Goal: Task Accomplishment & Management: Manage account settings

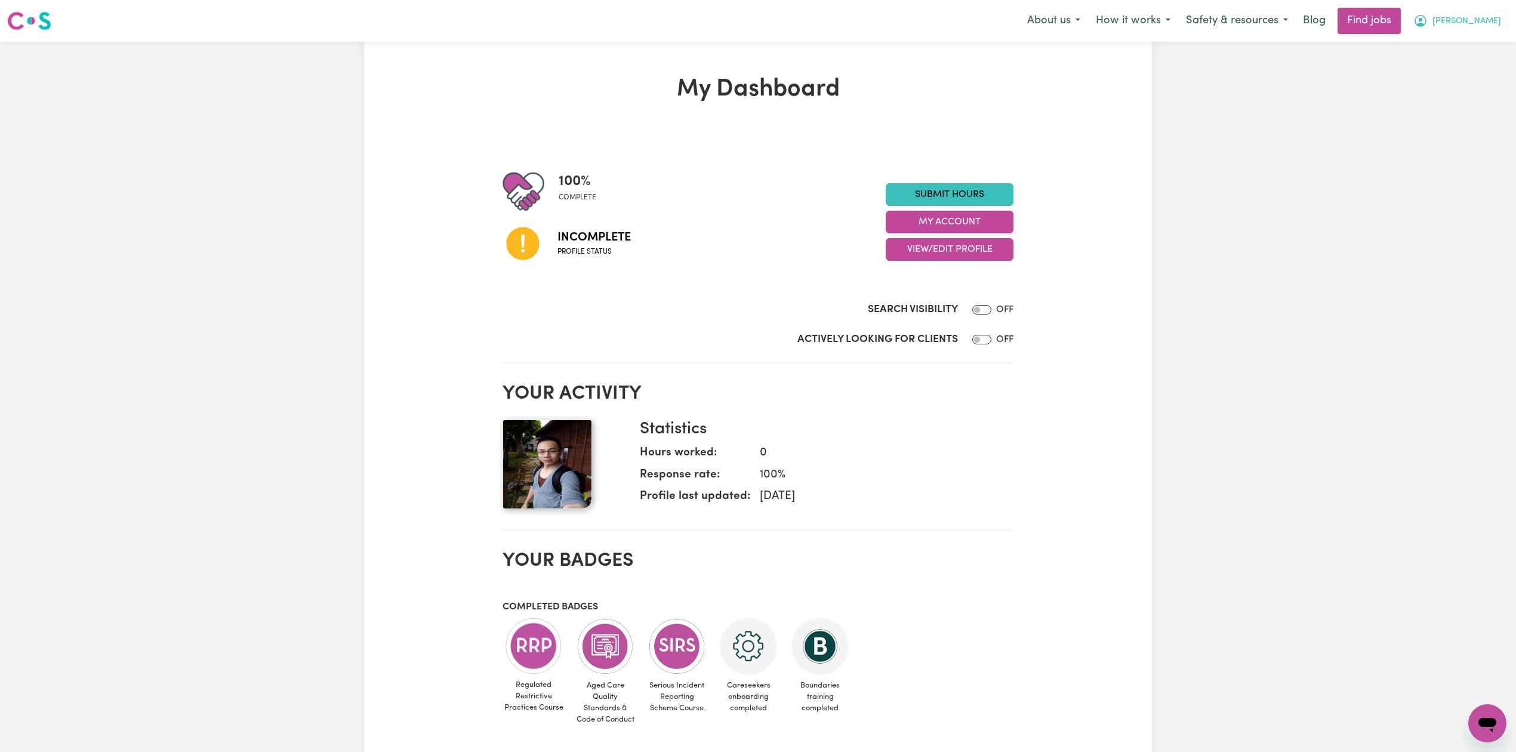
click at [1478, 13] on button "[PERSON_NAME]" at bounding box center [1457, 20] width 103 height 25
click at [1450, 85] on link "Logout" at bounding box center [1461, 91] width 94 height 23
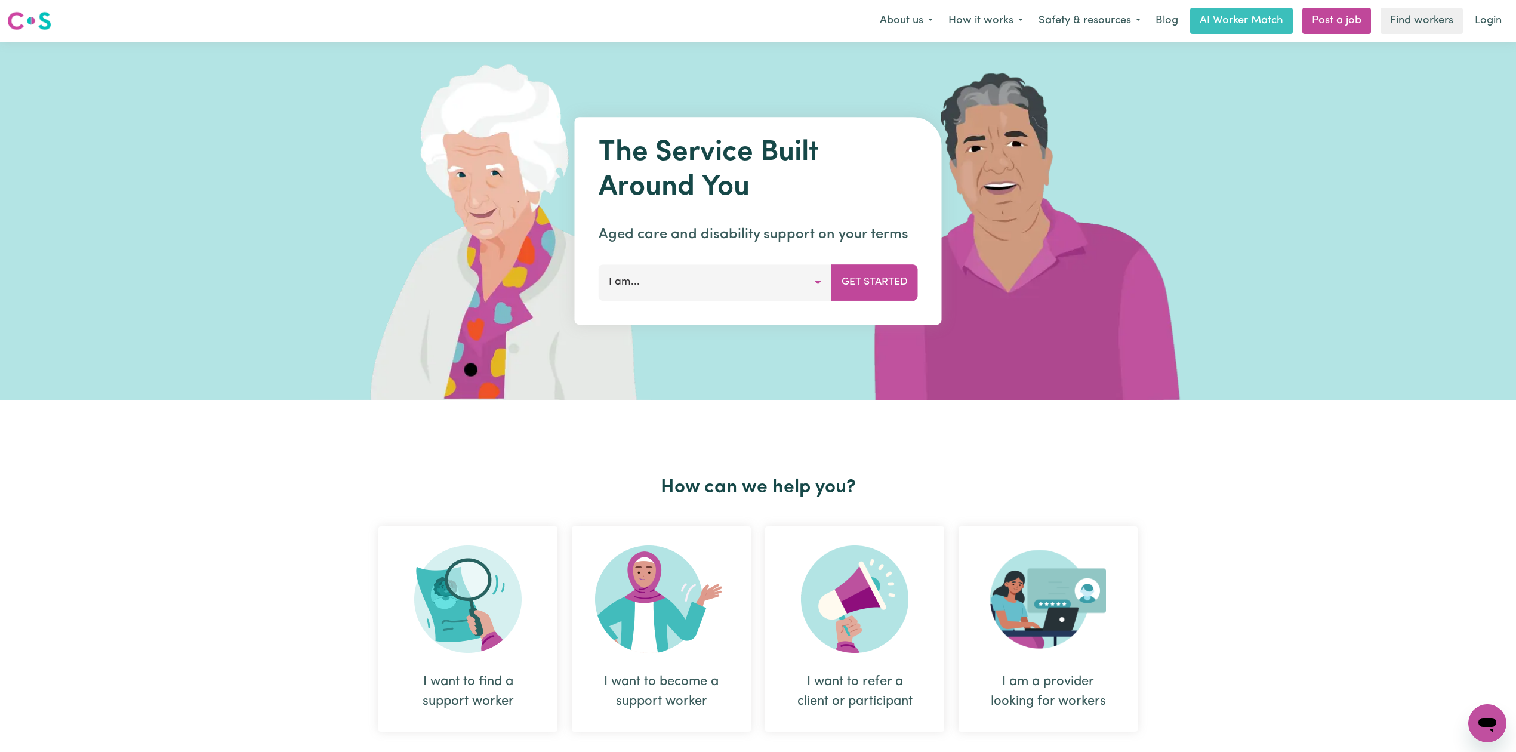
drag, startPoint x: 1507, startPoint y: 2, endPoint x: 1496, endPoint y: 20, distance: 20.7
click at [1507, 2] on nav "Menu About us How it works Safety & resources Blog AI Worker Match Post a job F…" at bounding box center [758, 21] width 1516 height 42
click at [1495, 22] on link "Login" at bounding box center [1488, 21] width 41 height 26
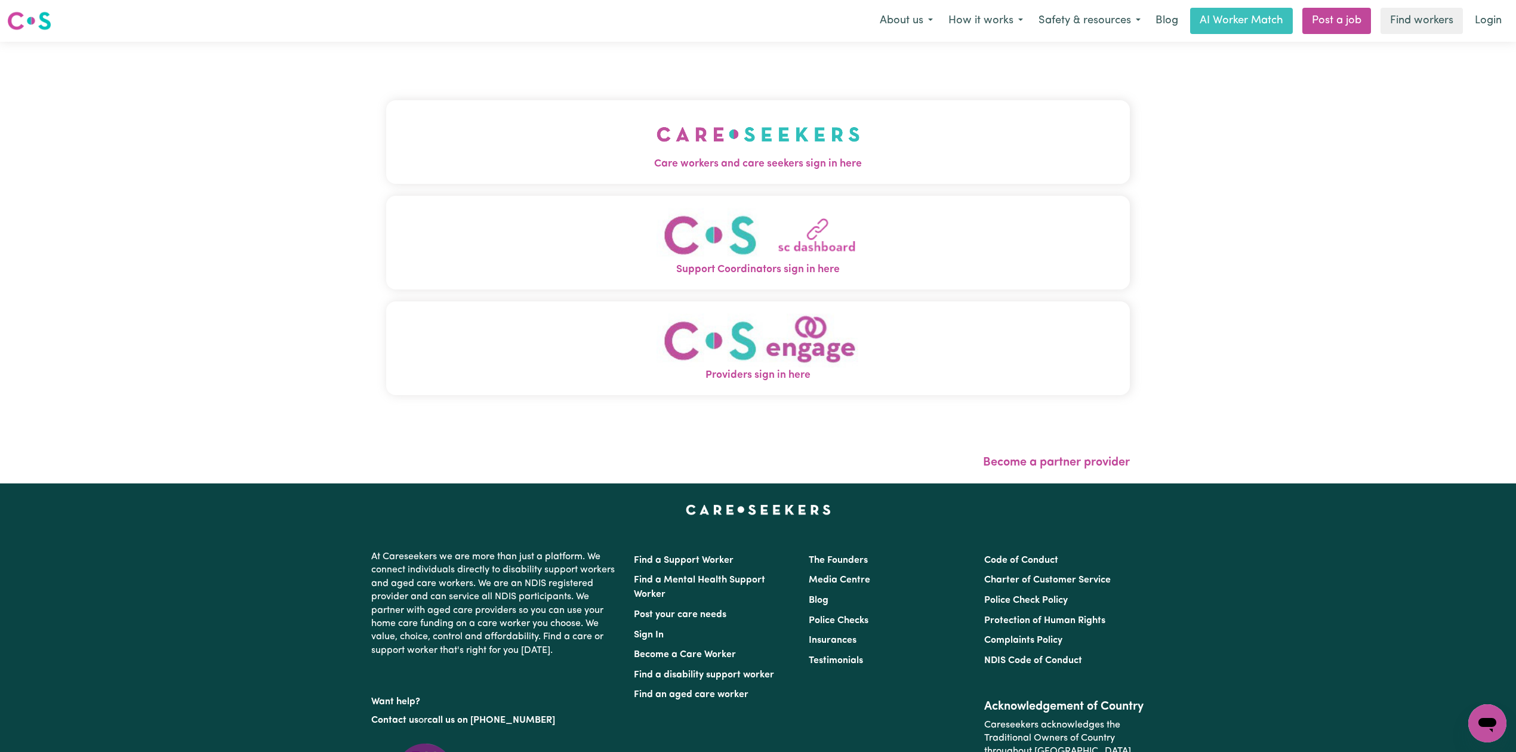
drag, startPoint x: 583, startPoint y: 146, endPoint x: 576, endPoint y: 146, distance: 7.8
click at [583, 146] on button "Care workers and care seekers sign in here" at bounding box center [758, 142] width 744 height 84
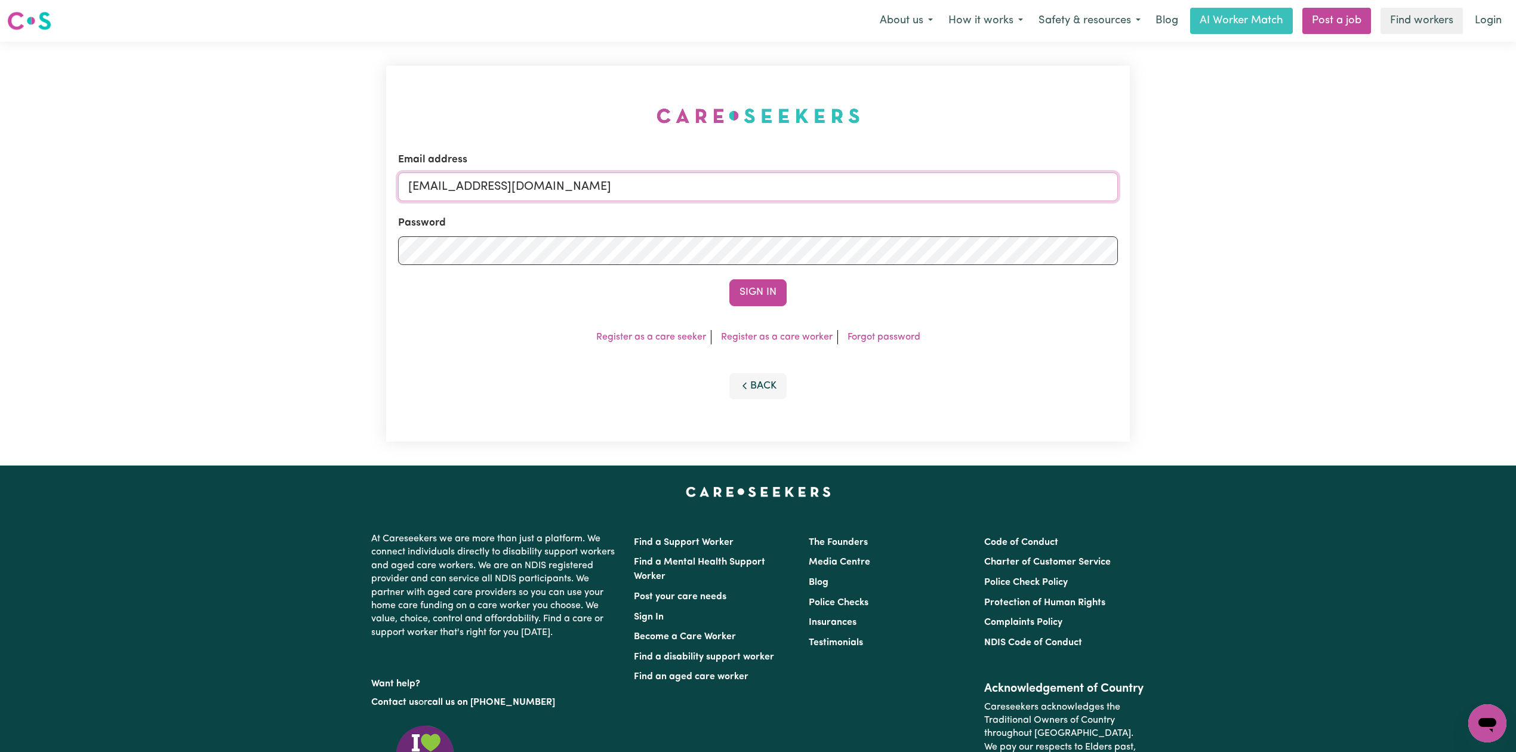
drag, startPoint x: 557, startPoint y: 183, endPoint x: 552, endPoint y: 192, distance: 10.4
click at [557, 183] on input "[EMAIL_ADDRESS][DOMAIN_NAME]" at bounding box center [758, 187] width 720 height 29
drag, startPoint x: 472, startPoint y: 189, endPoint x: 878, endPoint y: 205, distance: 406.3
click at [878, 205] on form "Email address Superuser~[EMAIL_ADDRESS][DOMAIN_NAME] Password Sign In" at bounding box center [758, 229] width 720 height 154
type input "Superuser~[EMAIL_ADDRESS][DOMAIN_NAME]"
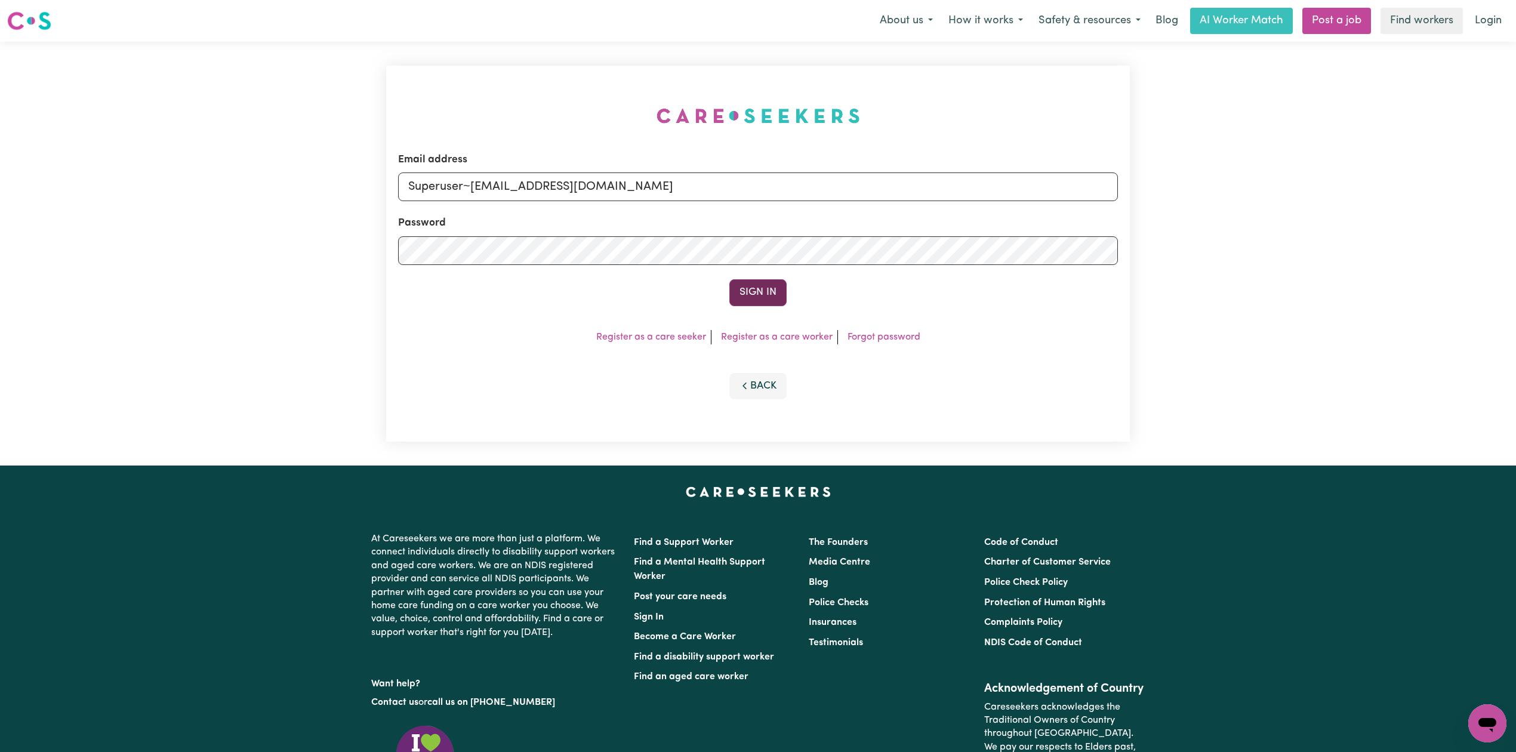
drag, startPoint x: 730, startPoint y: 284, endPoint x: 729, endPoint y: 294, distance: 9.6
click at [730, 285] on button "Sign In" at bounding box center [758, 292] width 57 height 26
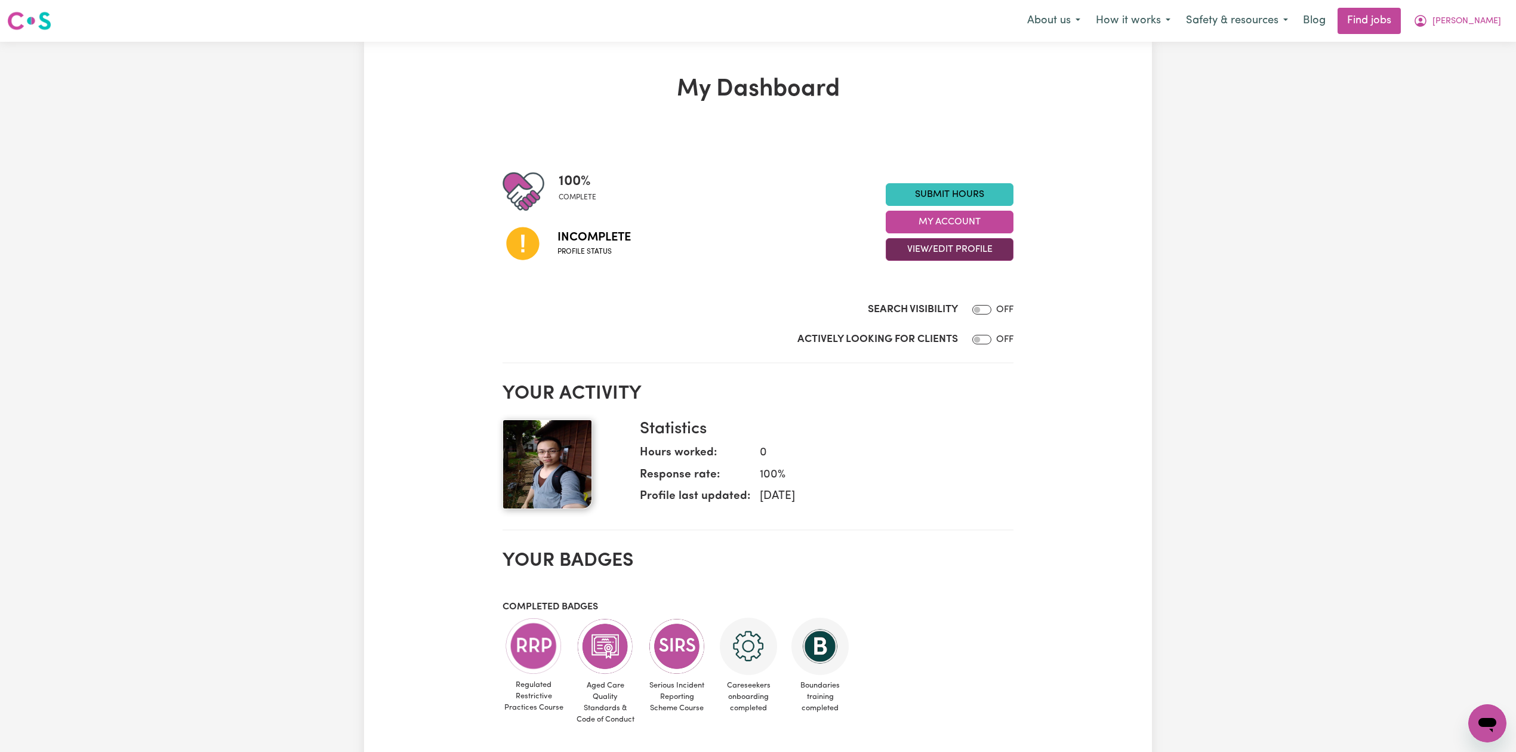
click at [975, 261] on button "View/Edit Profile" at bounding box center [950, 249] width 128 height 23
click at [949, 300] on link "Edit Profile" at bounding box center [943, 304] width 112 height 24
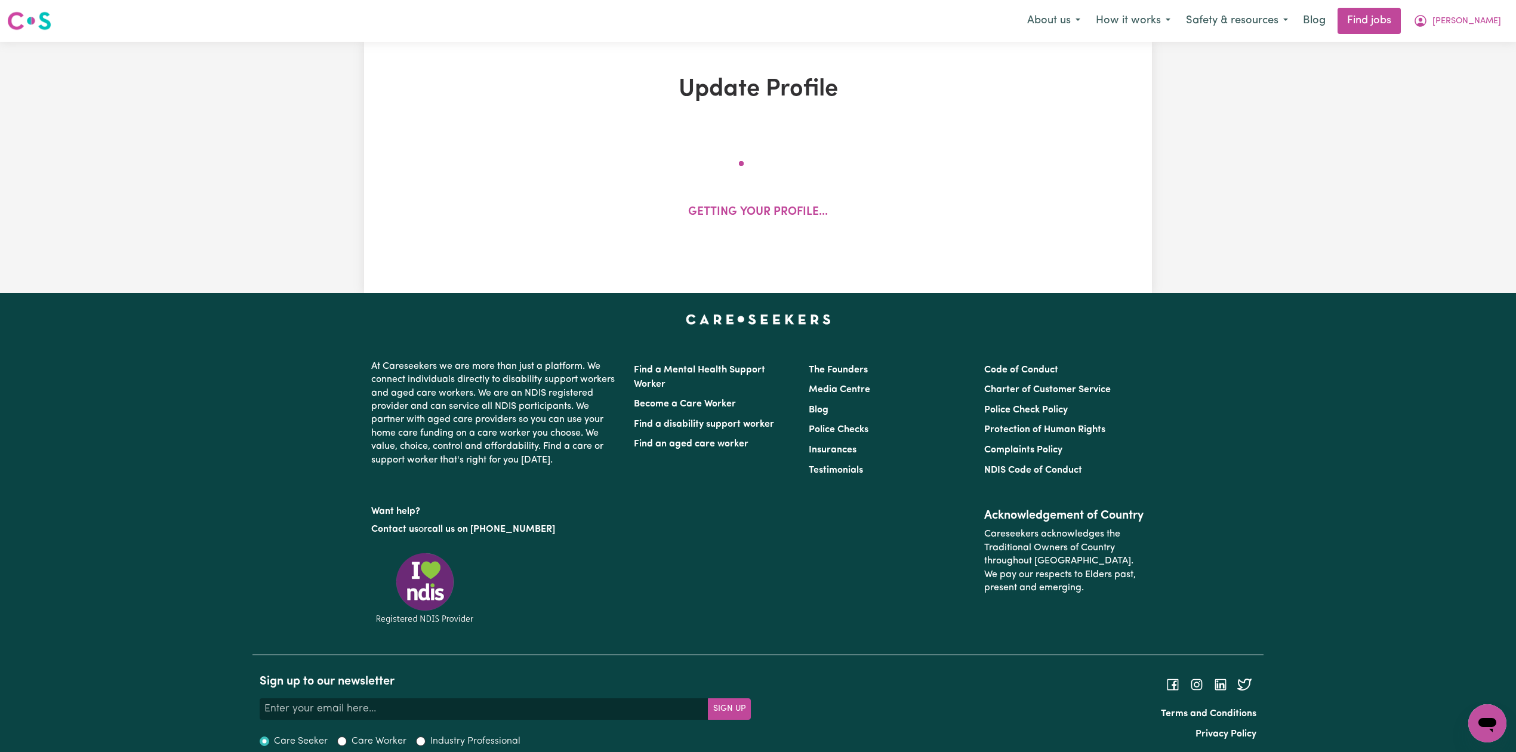
select select "[DEMOGRAPHIC_DATA]"
select select "Student Visa"
select select "Studying a healthcare related degree or qualification"
select select "37"
select select "45"
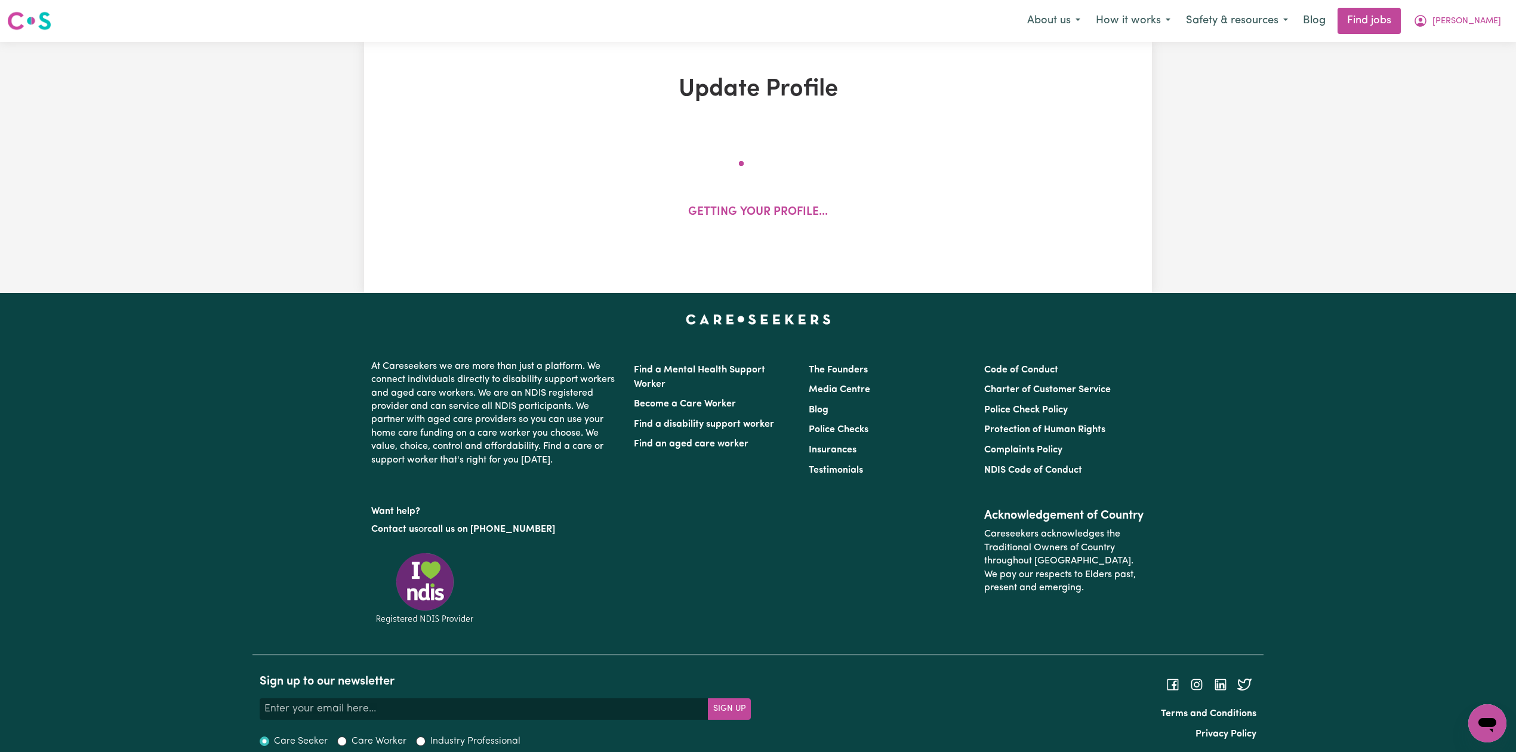
select select "60"
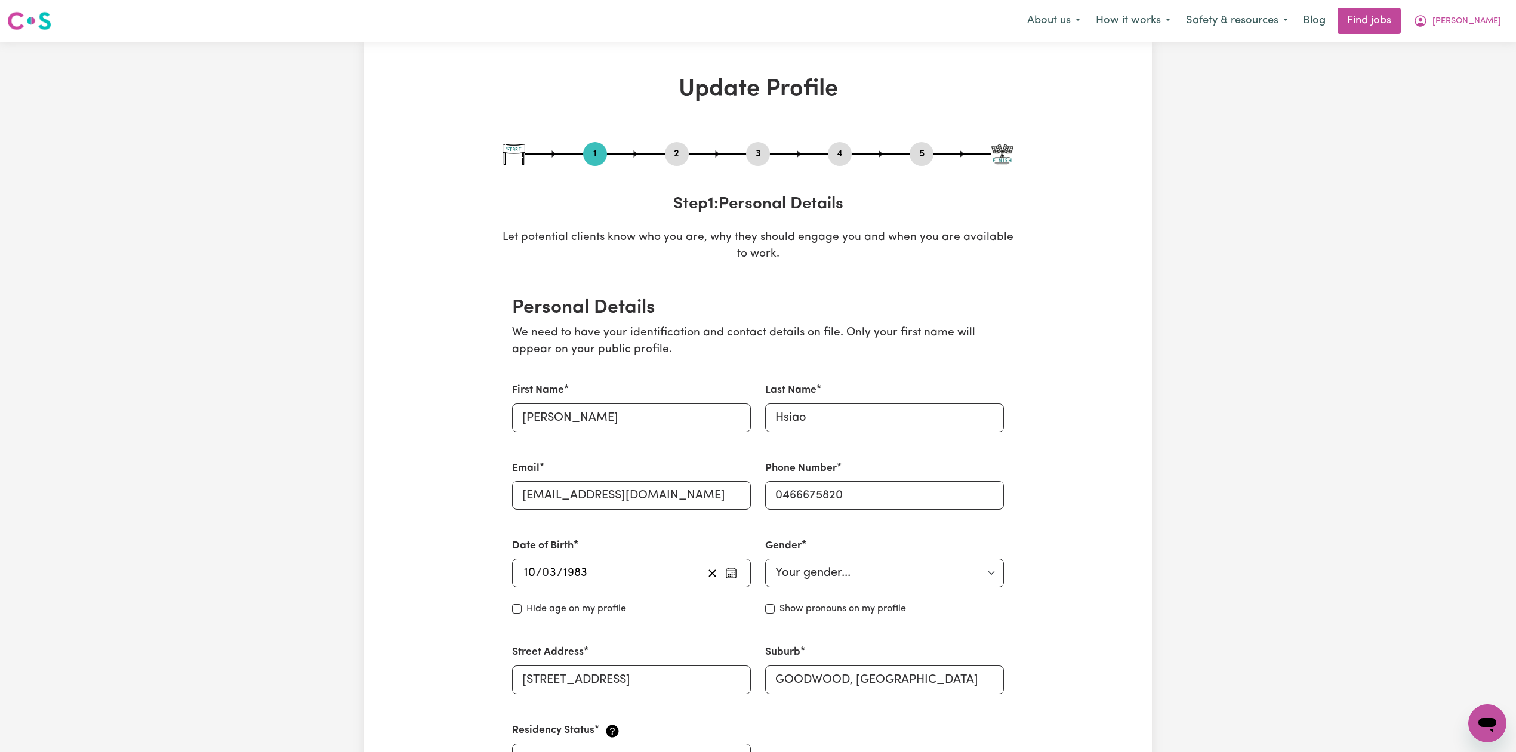
click at [681, 158] on button "2" at bounding box center [677, 154] width 24 height 16
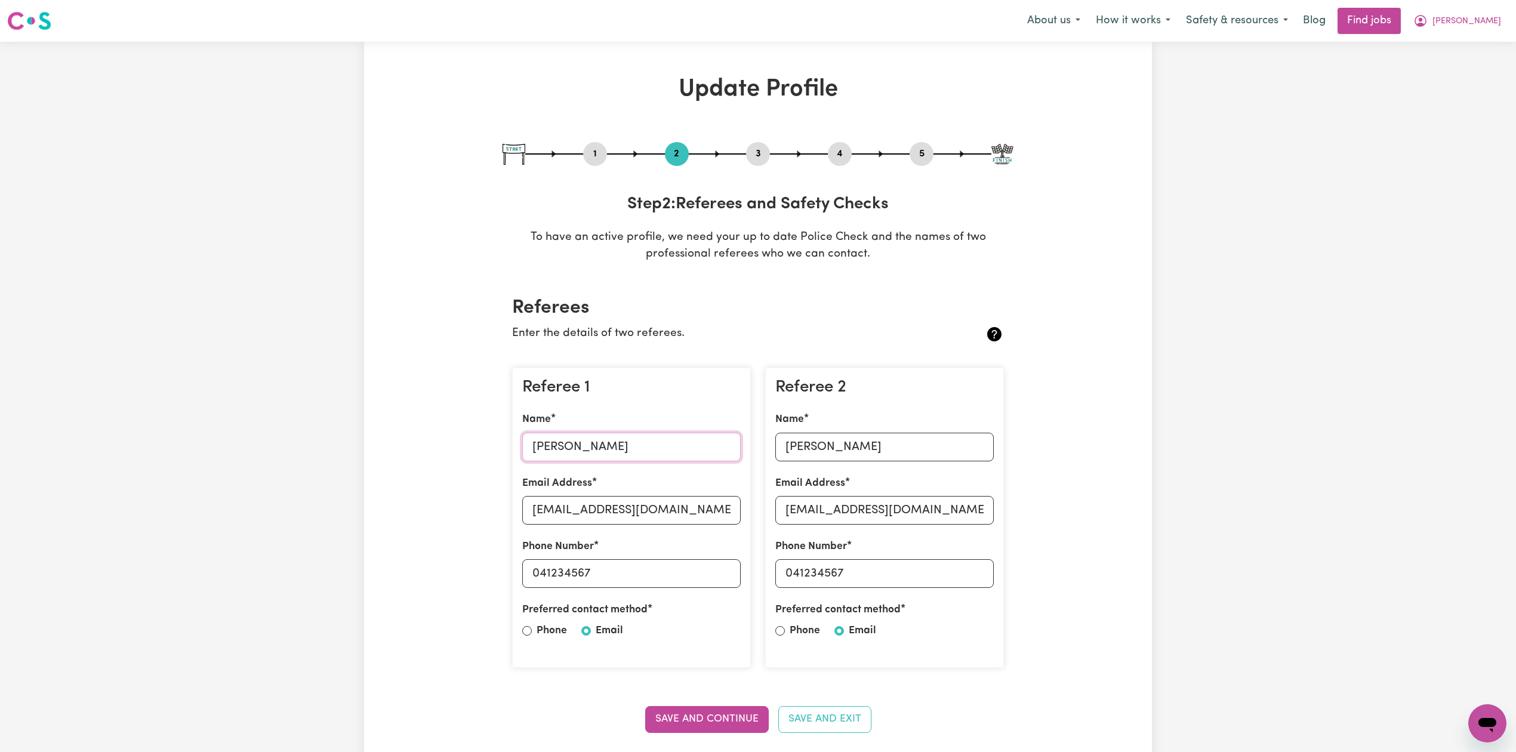
click at [598, 451] on input "[PERSON_NAME]" at bounding box center [631, 447] width 219 height 29
click at [632, 513] on input "[EMAIL_ADDRESS][DOMAIN_NAME]" at bounding box center [631, 510] width 219 height 29
drag, startPoint x: 540, startPoint y: 573, endPoint x: 686, endPoint y: 578, distance: 146.4
click at [691, 578] on input "041234567" at bounding box center [631, 573] width 219 height 29
click at [829, 430] on div "Name [PERSON_NAME]" at bounding box center [885, 436] width 219 height 49
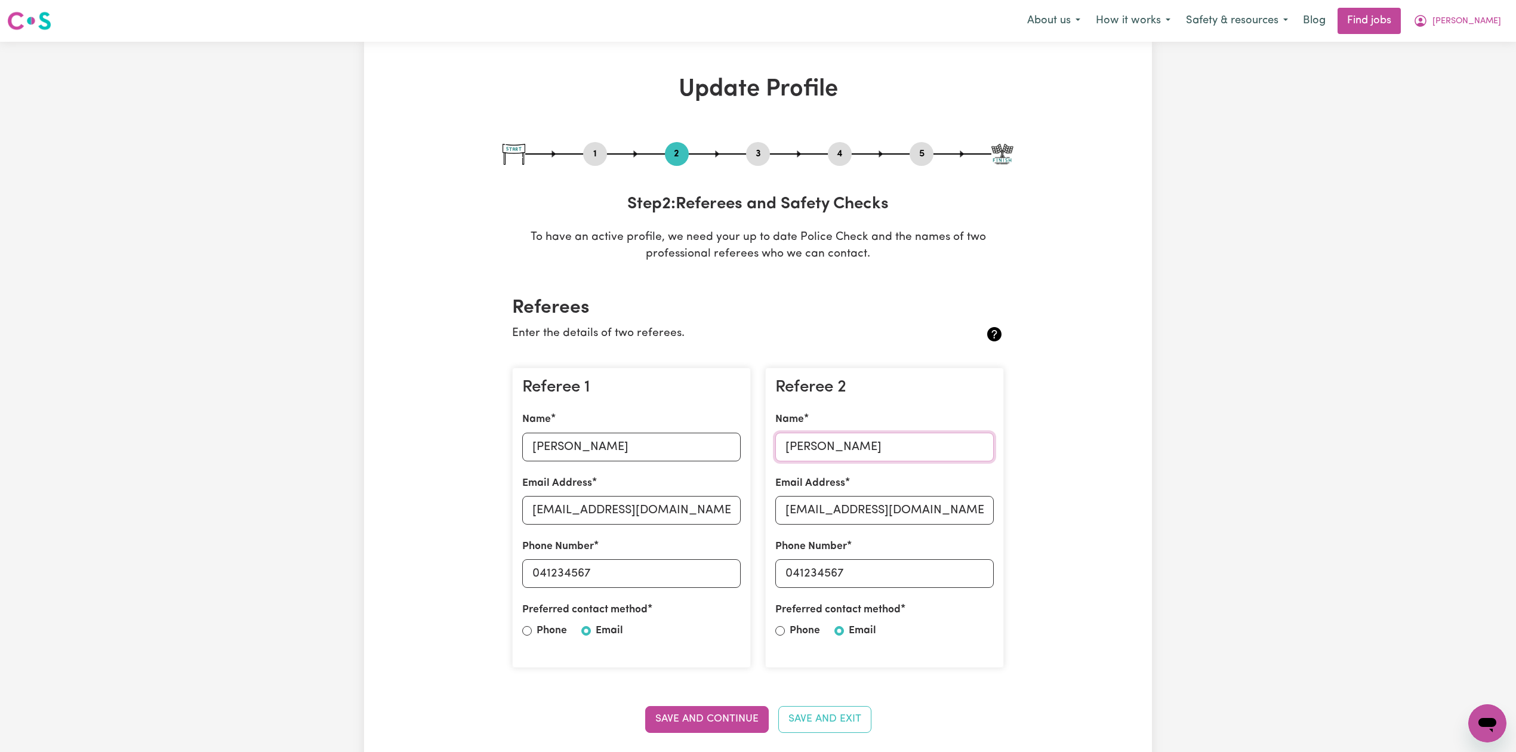
click at [834, 443] on input "[PERSON_NAME]" at bounding box center [885, 447] width 219 height 29
click at [815, 512] on input "[EMAIL_ADDRESS][DOMAIN_NAME]" at bounding box center [885, 510] width 219 height 29
drag, startPoint x: 796, startPoint y: 572, endPoint x: 907, endPoint y: 574, distance: 111.1
click at [907, 574] on input "041234567" at bounding box center [885, 573] width 219 height 29
click at [918, 151] on button "5" at bounding box center [922, 154] width 24 height 16
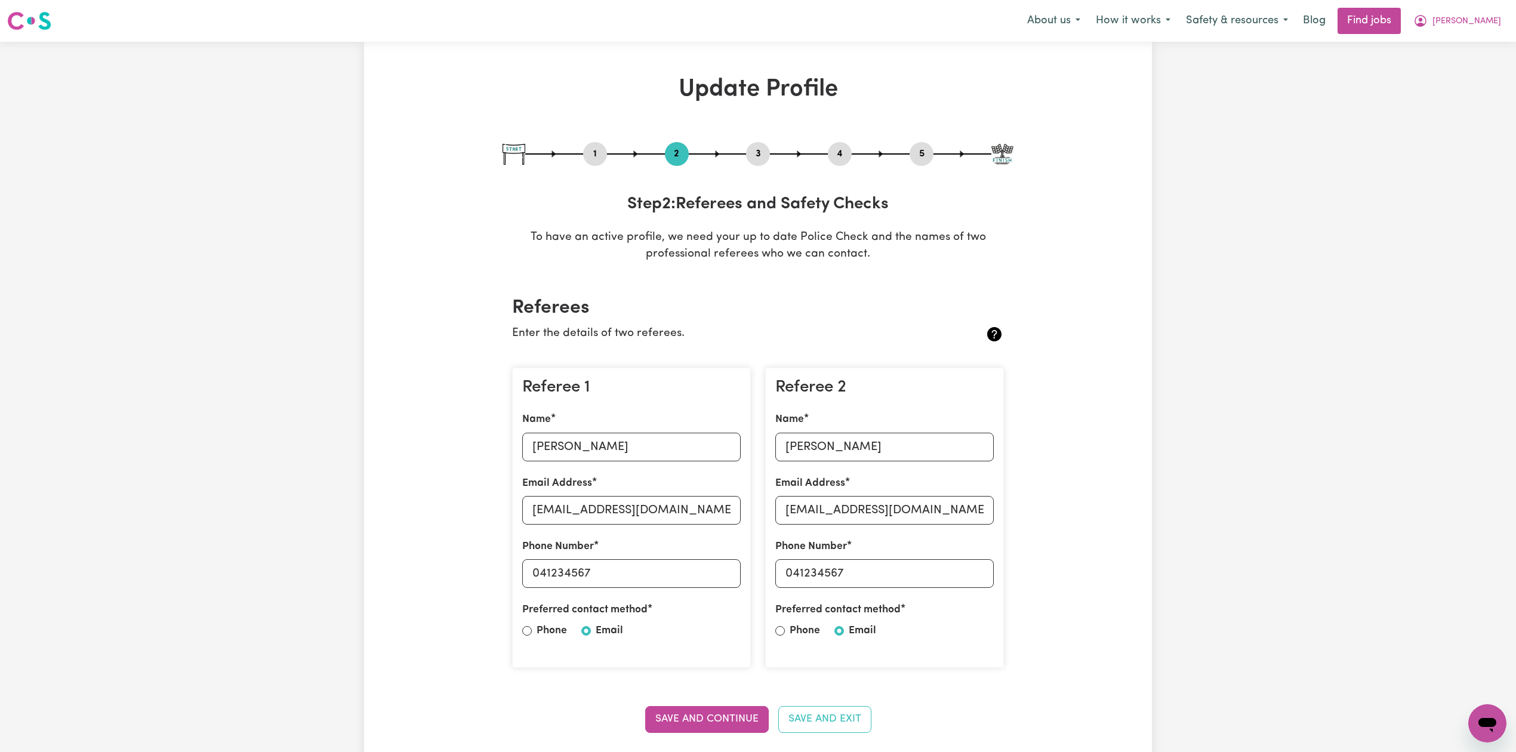
select select "I am providing services through another platform"
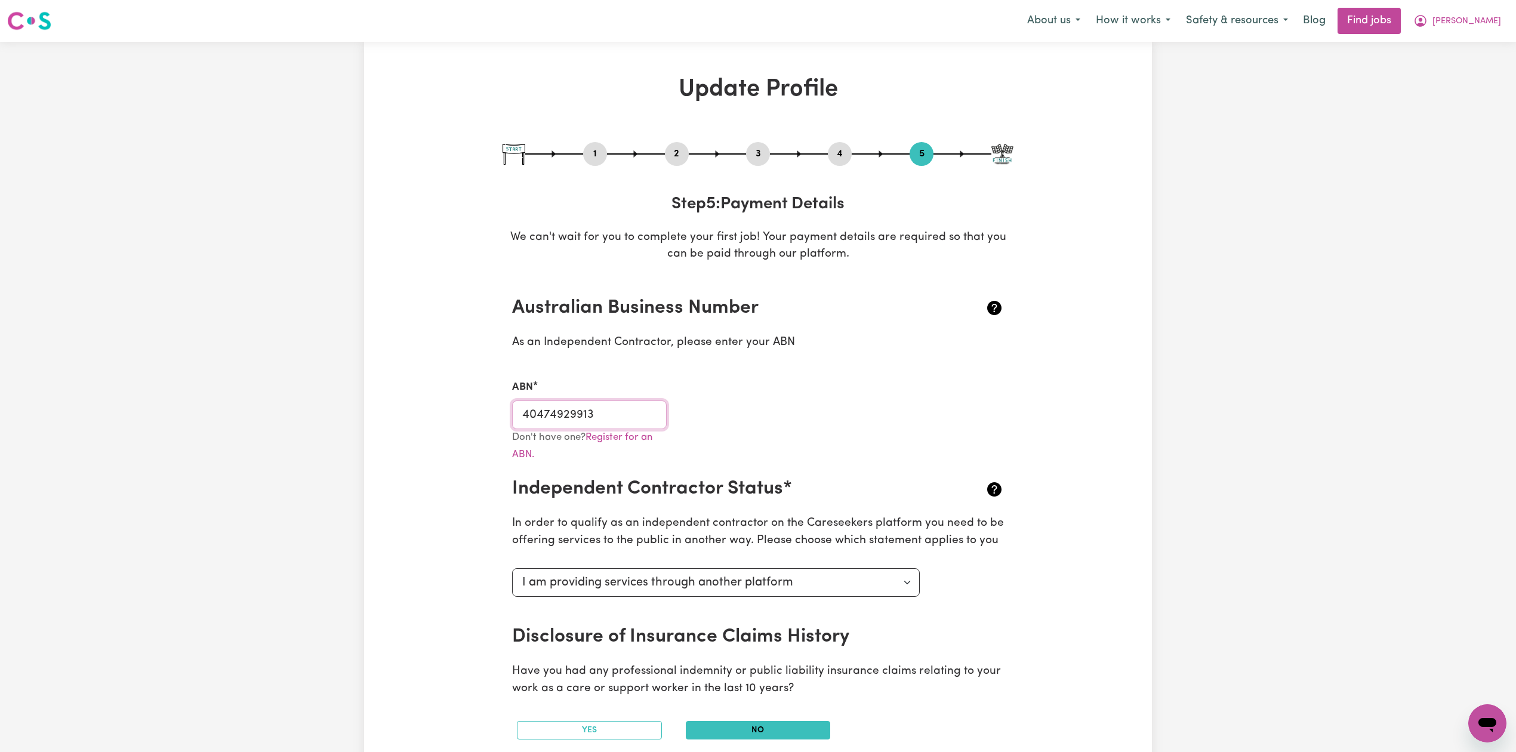
click at [540, 425] on input "40474929913" at bounding box center [589, 415] width 155 height 29
click at [541, 423] on input "40474929913" at bounding box center [589, 415] width 155 height 29
click at [545, 414] on input "40474929913" at bounding box center [589, 415] width 155 height 29
click at [1490, 20] on span "[PERSON_NAME]" at bounding box center [1467, 21] width 69 height 13
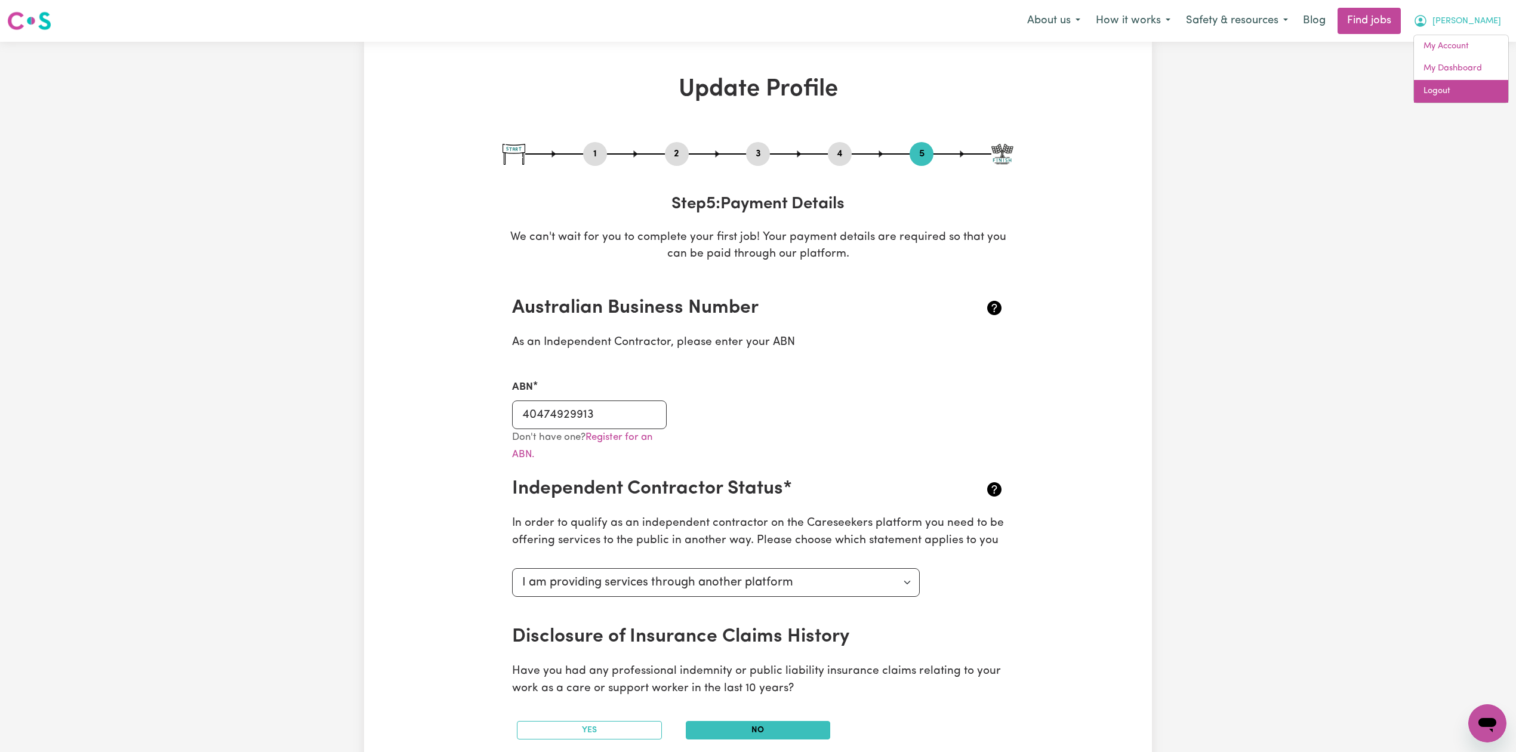
click at [1467, 96] on link "Logout" at bounding box center [1461, 91] width 94 height 23
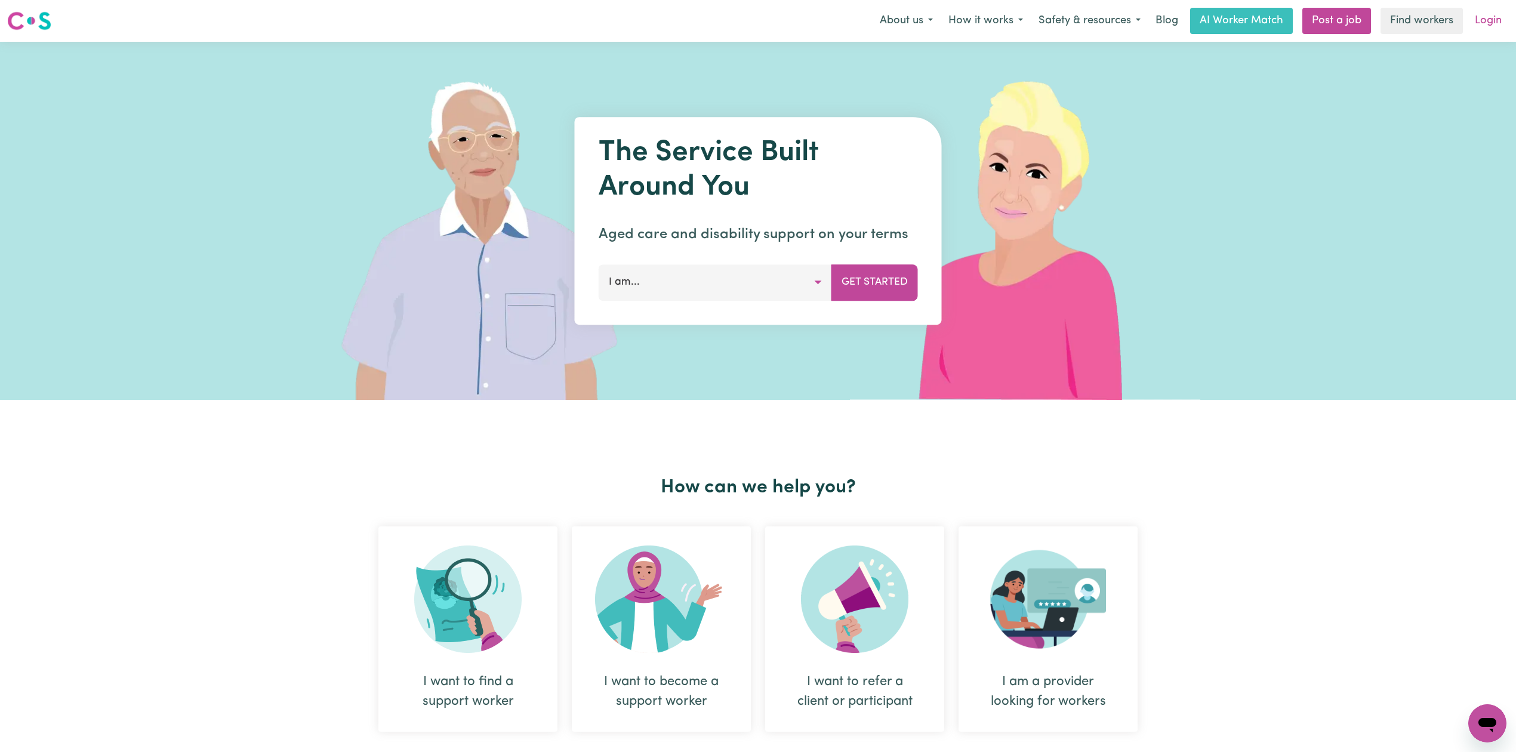
click at [1491, 12] on link "Login" at bounding box center [1488, 21] width 41 height 26
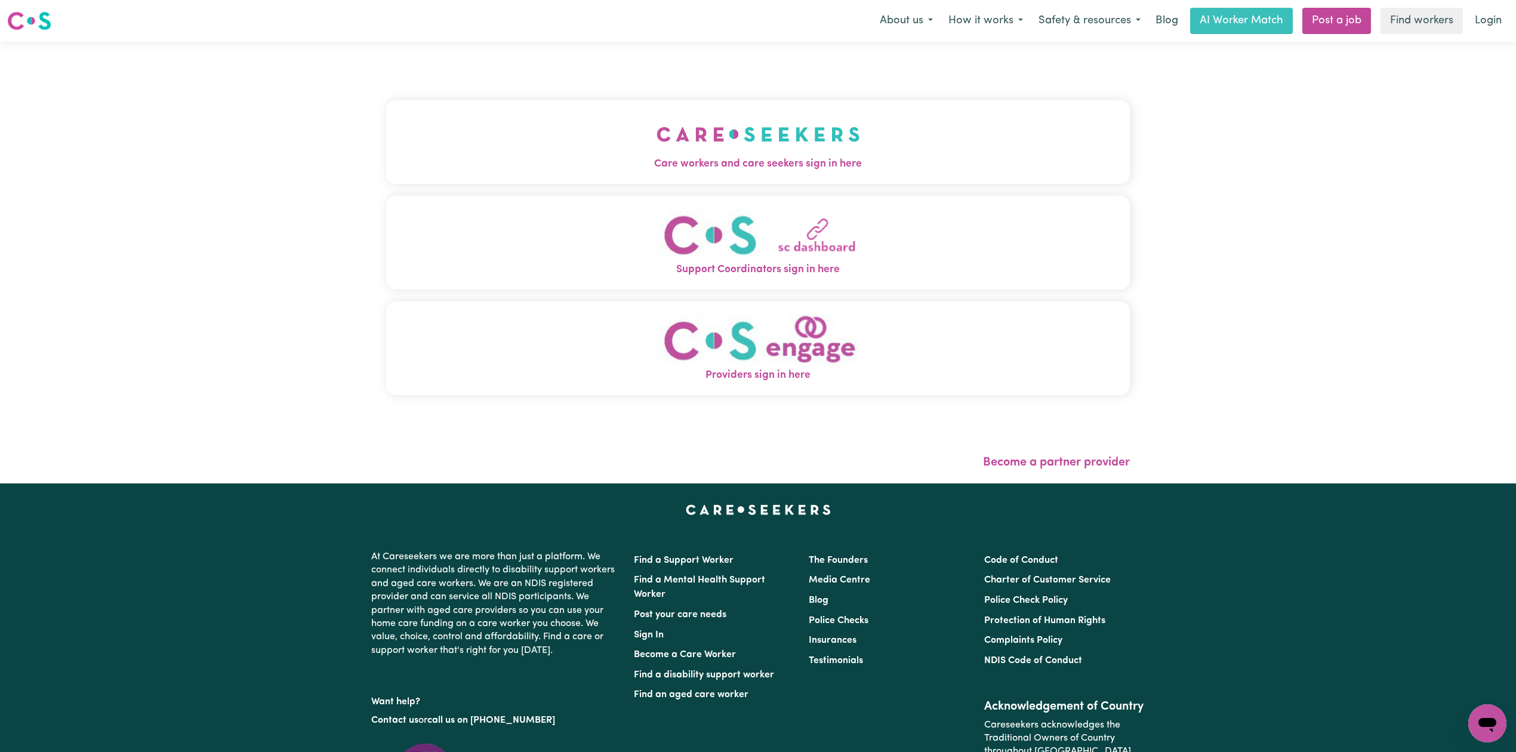
click at [436, 153] on button "Care workers and care seekers sign in here" at bounding box center [758, 142] width 744 height 84
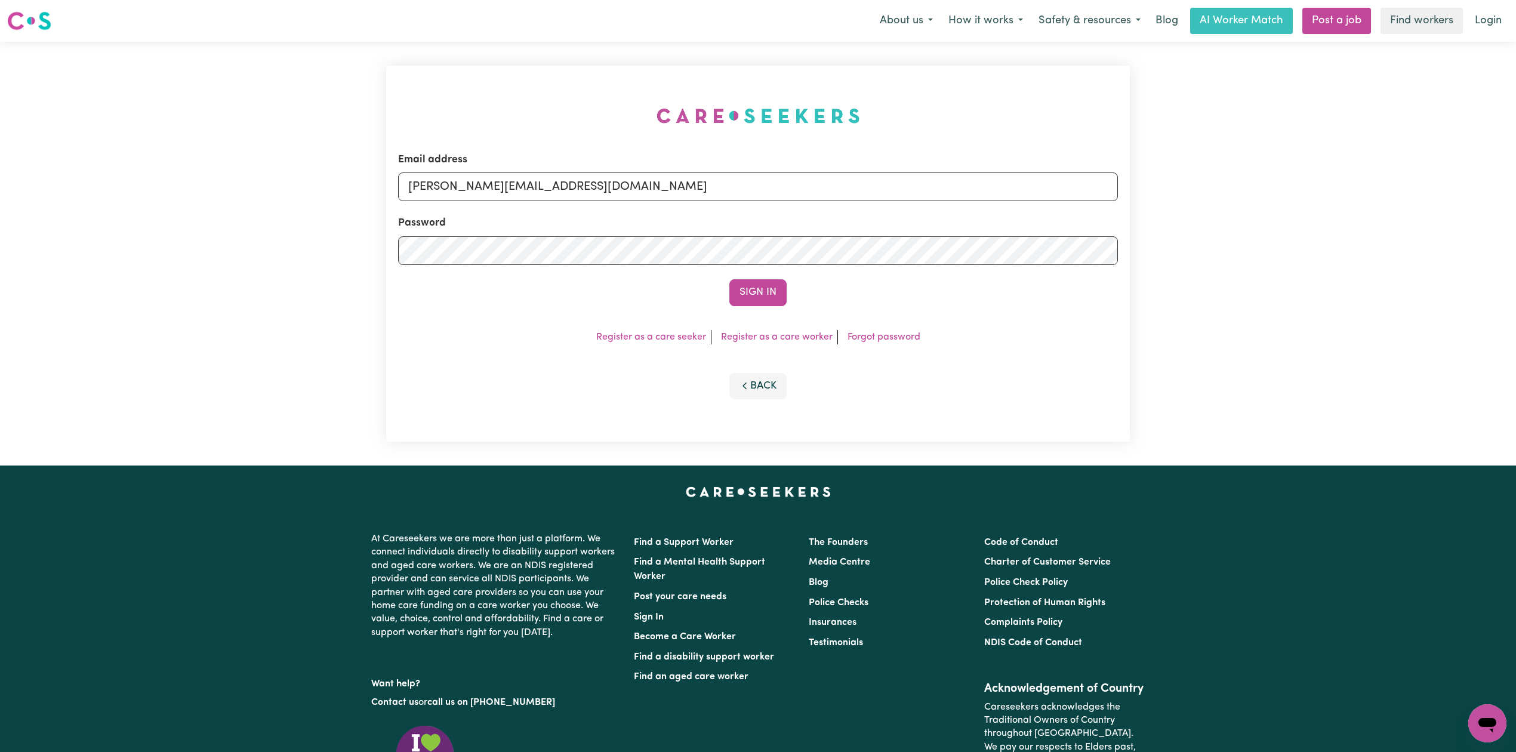
click at [550, 208] on form "Email address [PERSON_NAME][EMAIL_ADDRESS][DOMAIN_NAME] Password Sign In" at bounding box center [758, 229] width 720 height 154
drag, startPoint x: 504, startPoint y: 170, endPoint x: 497, endPoint y: 173, distance: 7.8
click at [503, 173] on div "Email address [PERSON_NAME][EMAIL_ADDRESS][DOMAIN_NAME]" at bounding box center [758, 176] width 720 height 49
drag, startPoint x: 473, startPoint y: 184, endPoint x: 469, endPoint y: 202, distance: 17.8
click at [472, 186] on input "[PERSON_NAME][EMAIL_ADDRESS][DOMAIN_NAME]" at bounding box center [758, 187] width 720 height 29
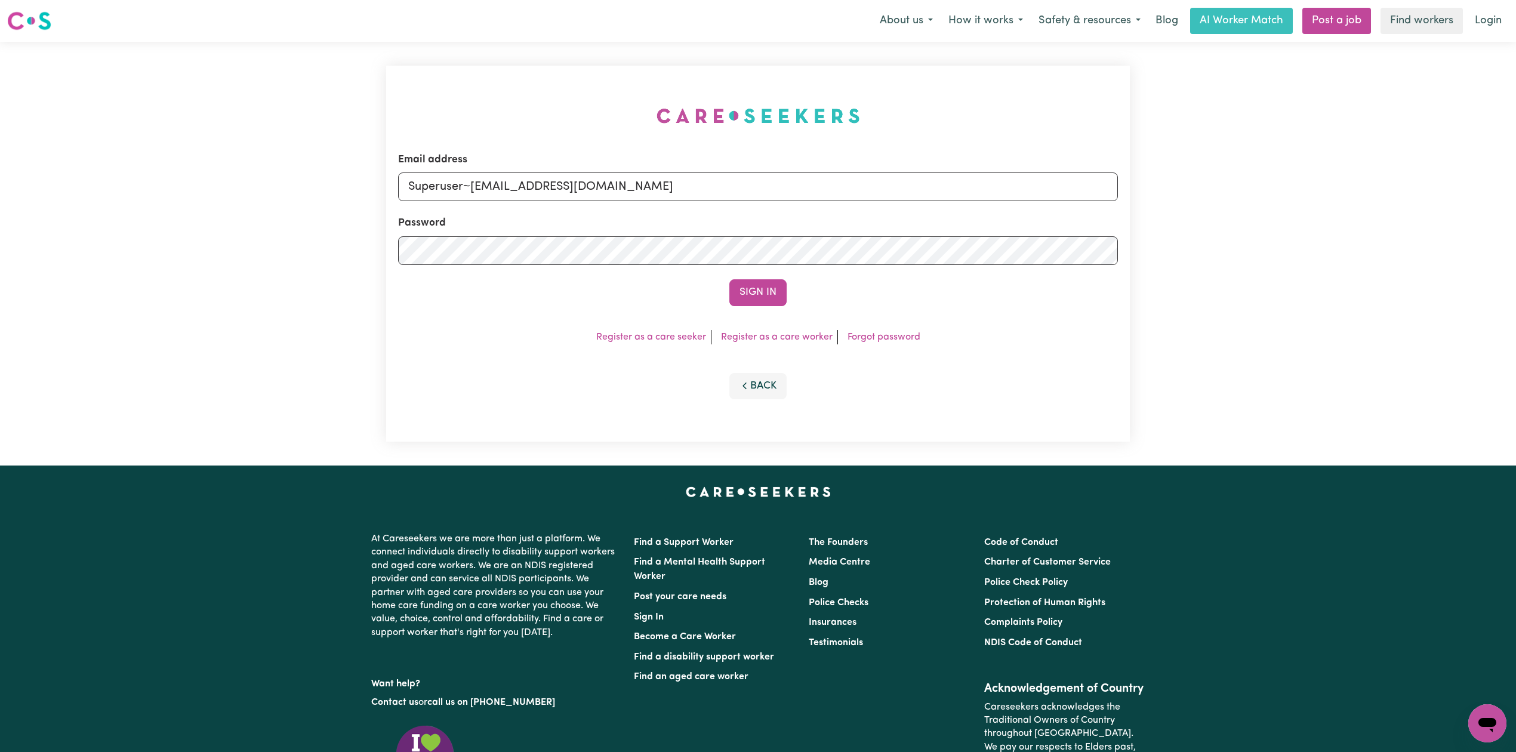
click at [746, 241] on form "Email address Superuser~[EMAIL_ADDRESS][DOMAIN_NAME] Password Sign In" at bounding box center [758, 229] width 720 height 154
type input "Superuser~[EMAIL_ADDRESS][DOMAIN_NAME]"
click at [767, 294] on button "Sign In" at bounding box center [758, 292] width 57 height 26
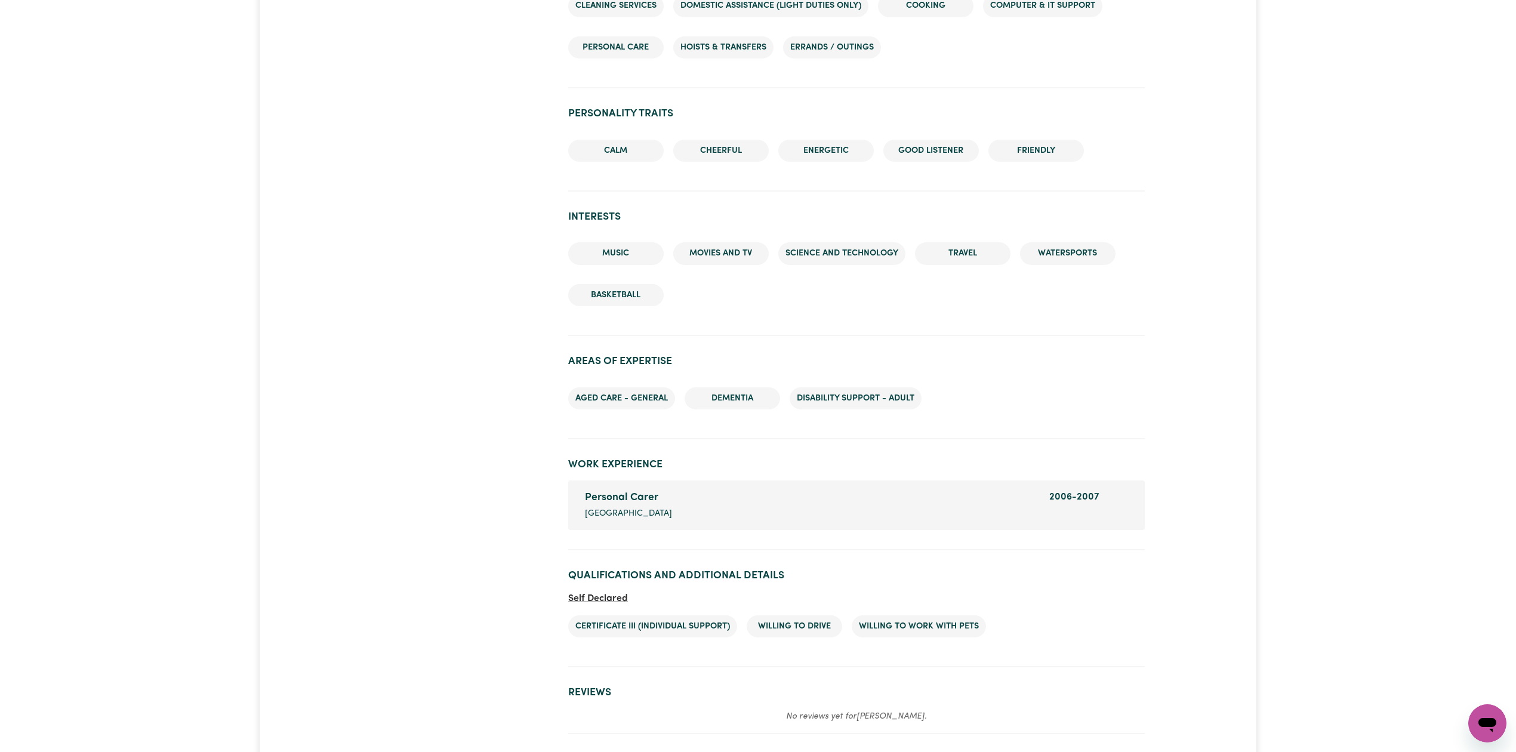
scroll to position [1512, 0]
